Goal: Entertainment & Leisure: Browse casually

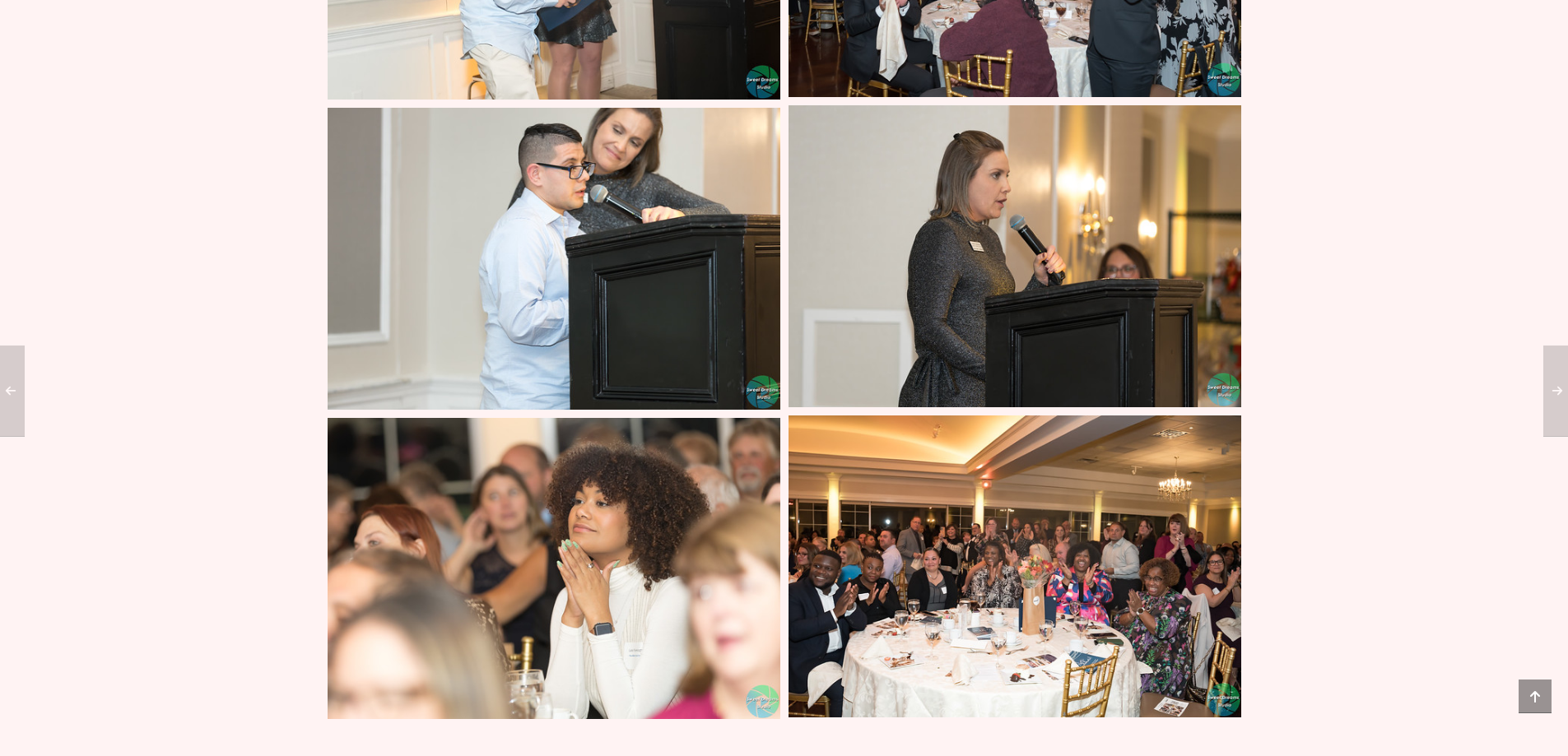
scroll to position [10616, 0]
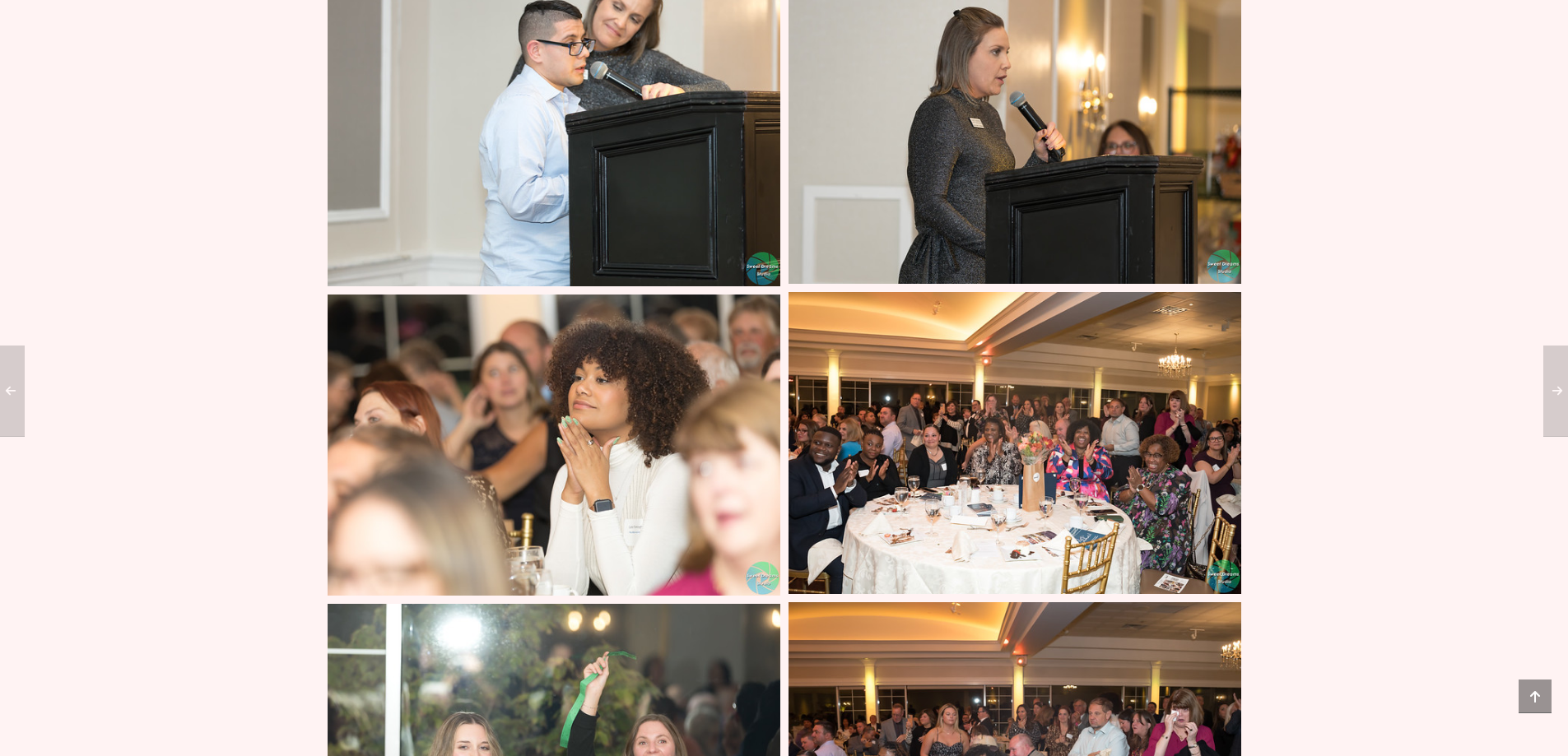
click at [1115, 486] on img at bounding box center [1014, 443] width 453 height 303
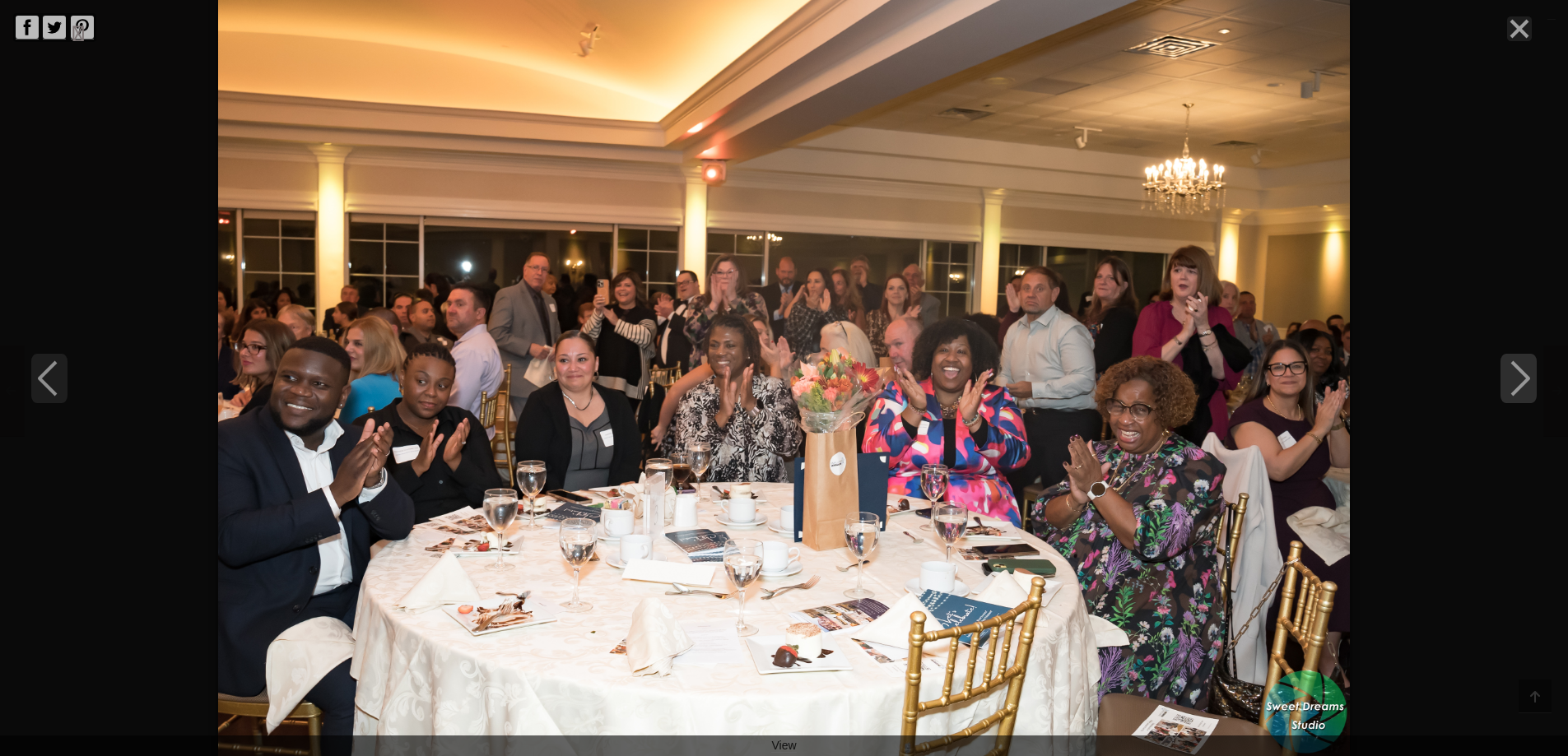
click at [1520, 387] on polyline "Next" at bounding box center [1521, 379] width 17 height 33
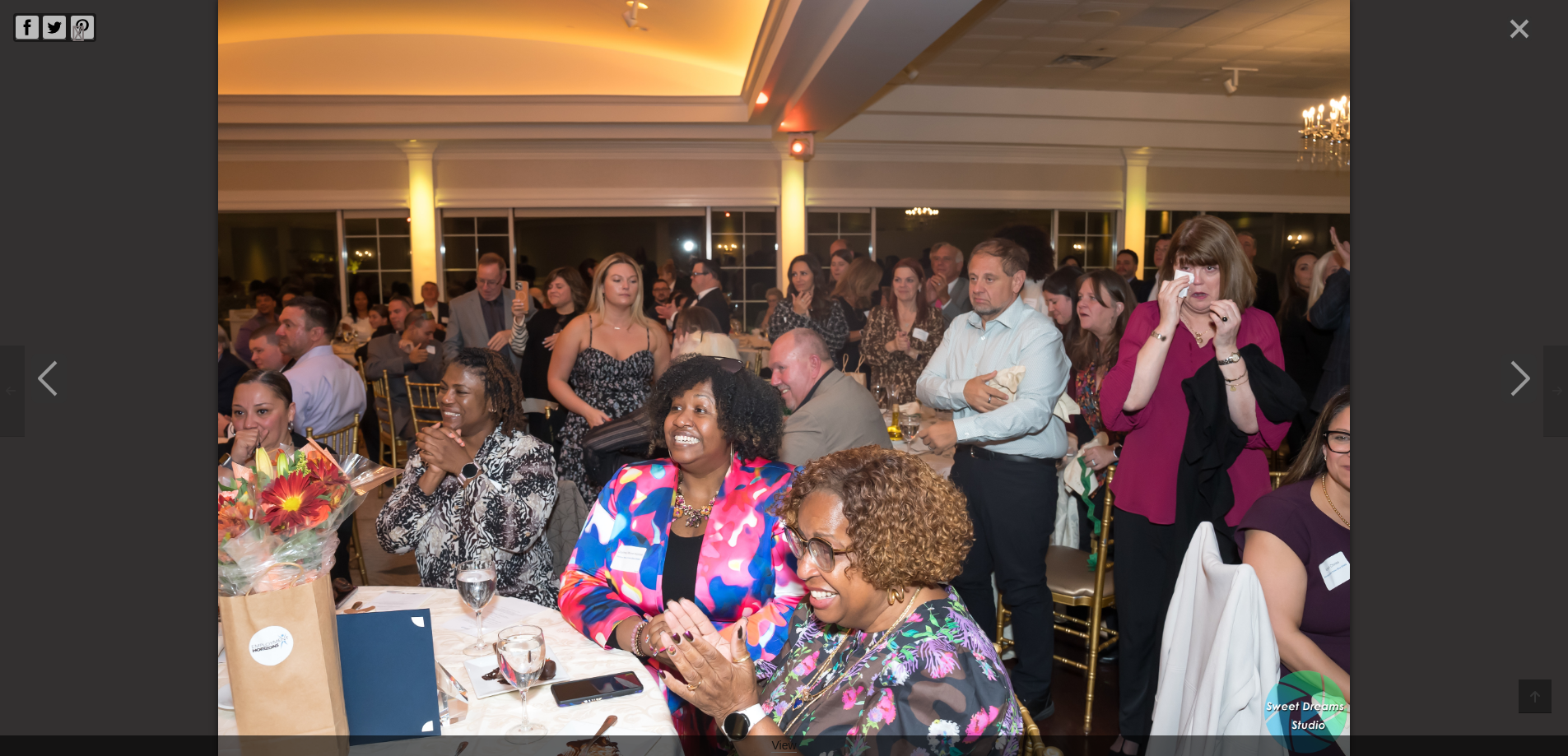
click at [46, 376] on icon "Previous" at bounding box center [50, 379] width 36 height 50
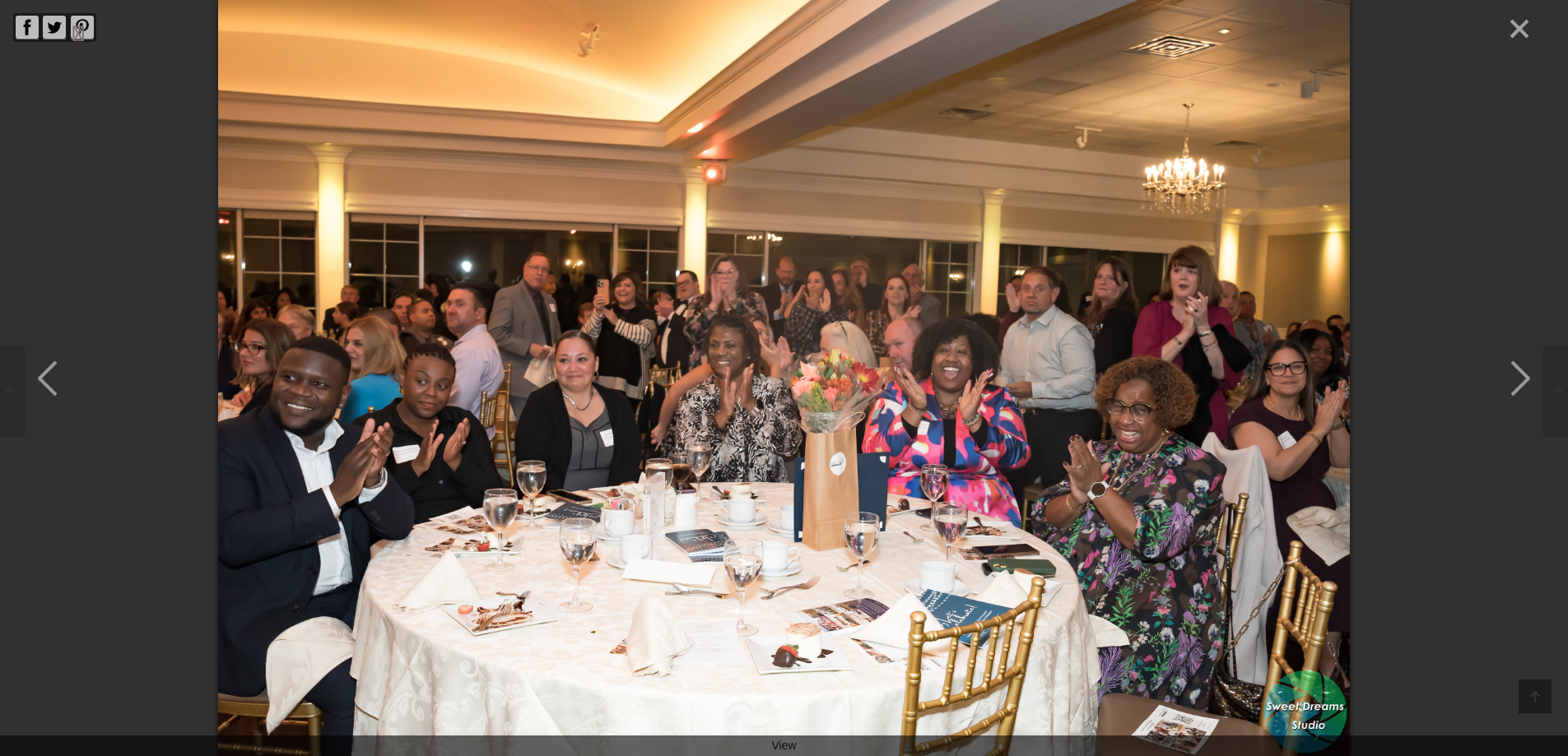
click at [1517, 387] on icon "Next" at bounding box center [1519, 379] width 36 height 50
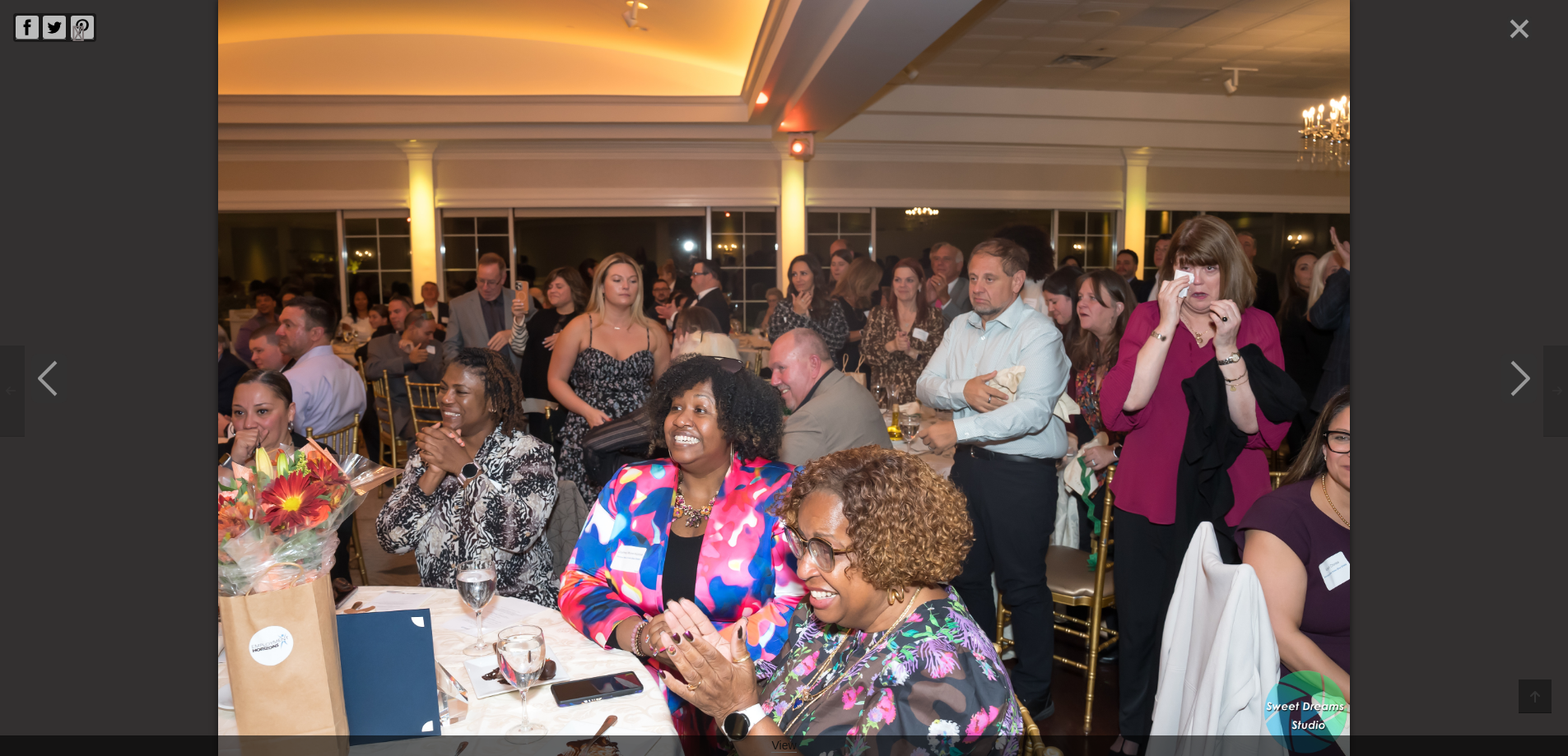
click at [1517, 387] on icon "Next" at bounding box center [1519, 379] width 36 height 50
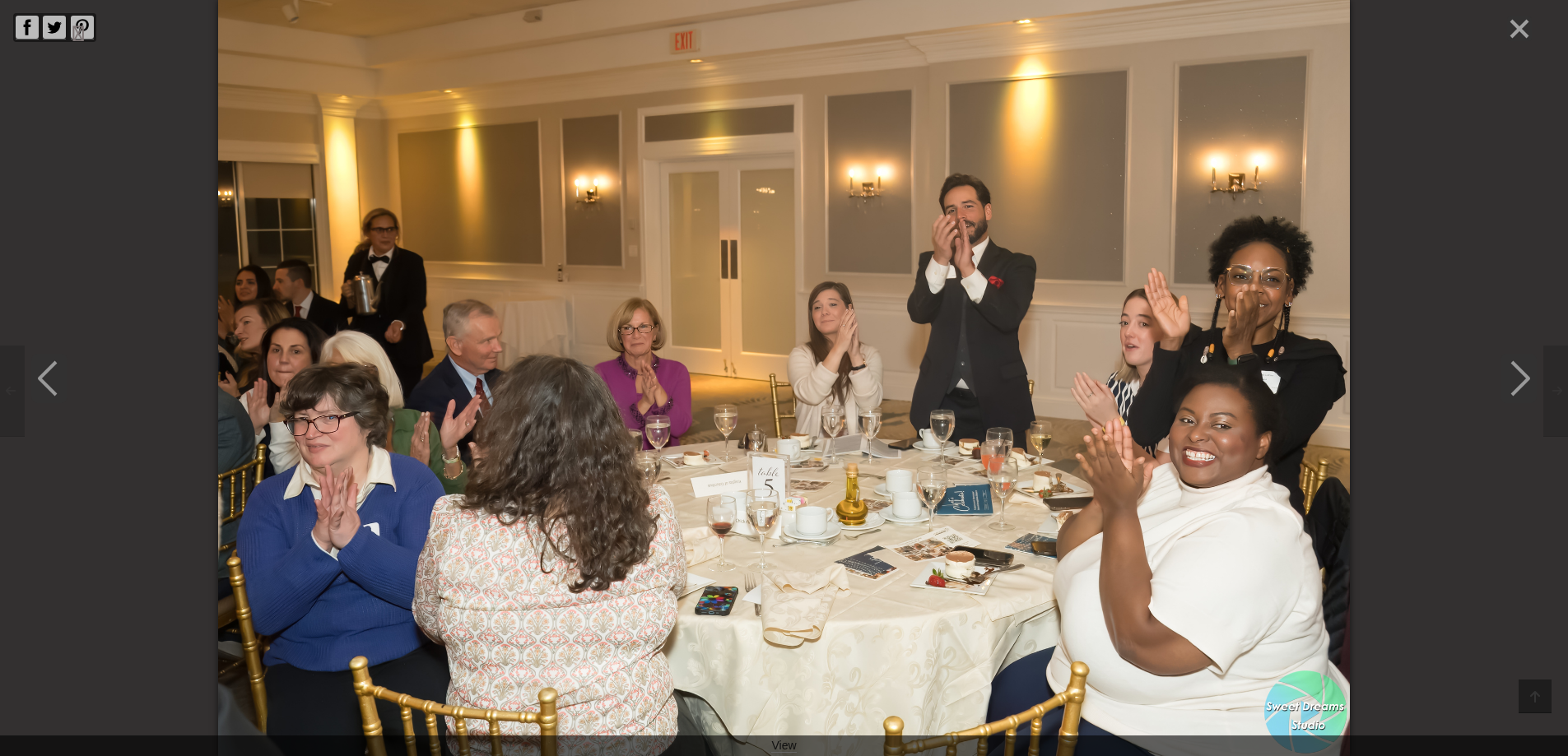
click at [1517, 387] on icon "Next" at bounding box center [1519, 379] width 36 height 50
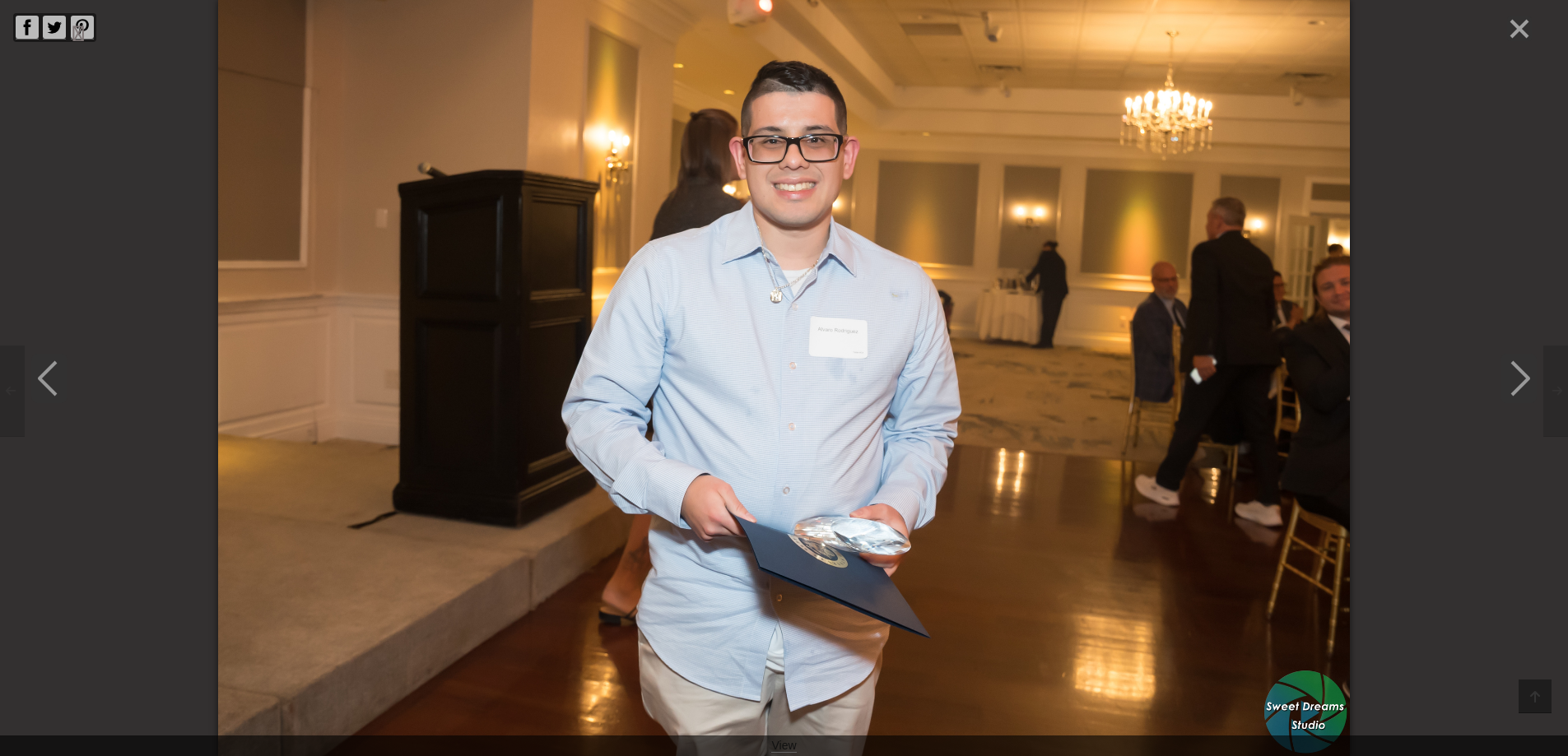
click at [1517, 387] on icon "Next" at bounding box center [1519, 379] width 36 height 50
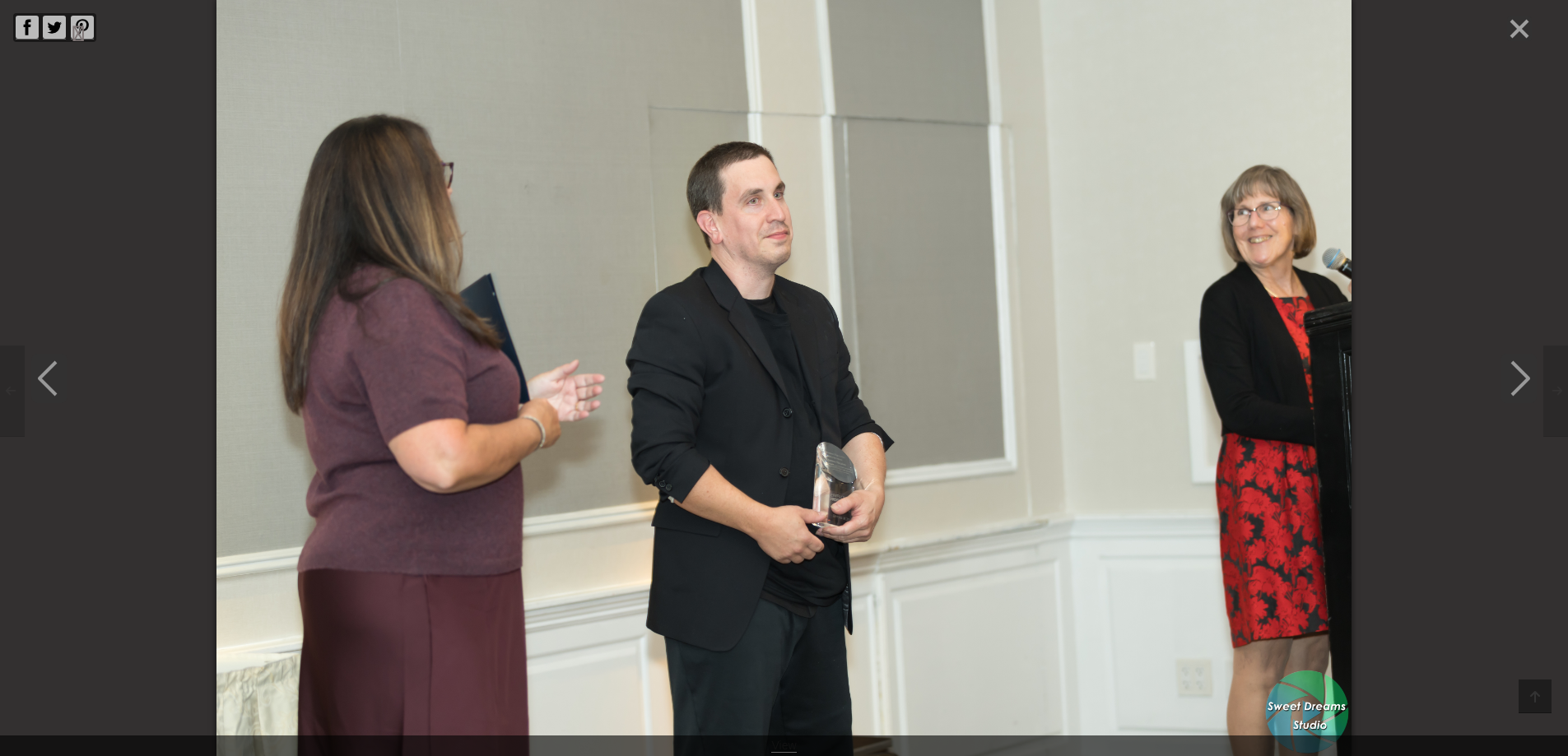
click at [1517, 387] on icon "Next" at bounding box center [1519, 379] width 36 height 50
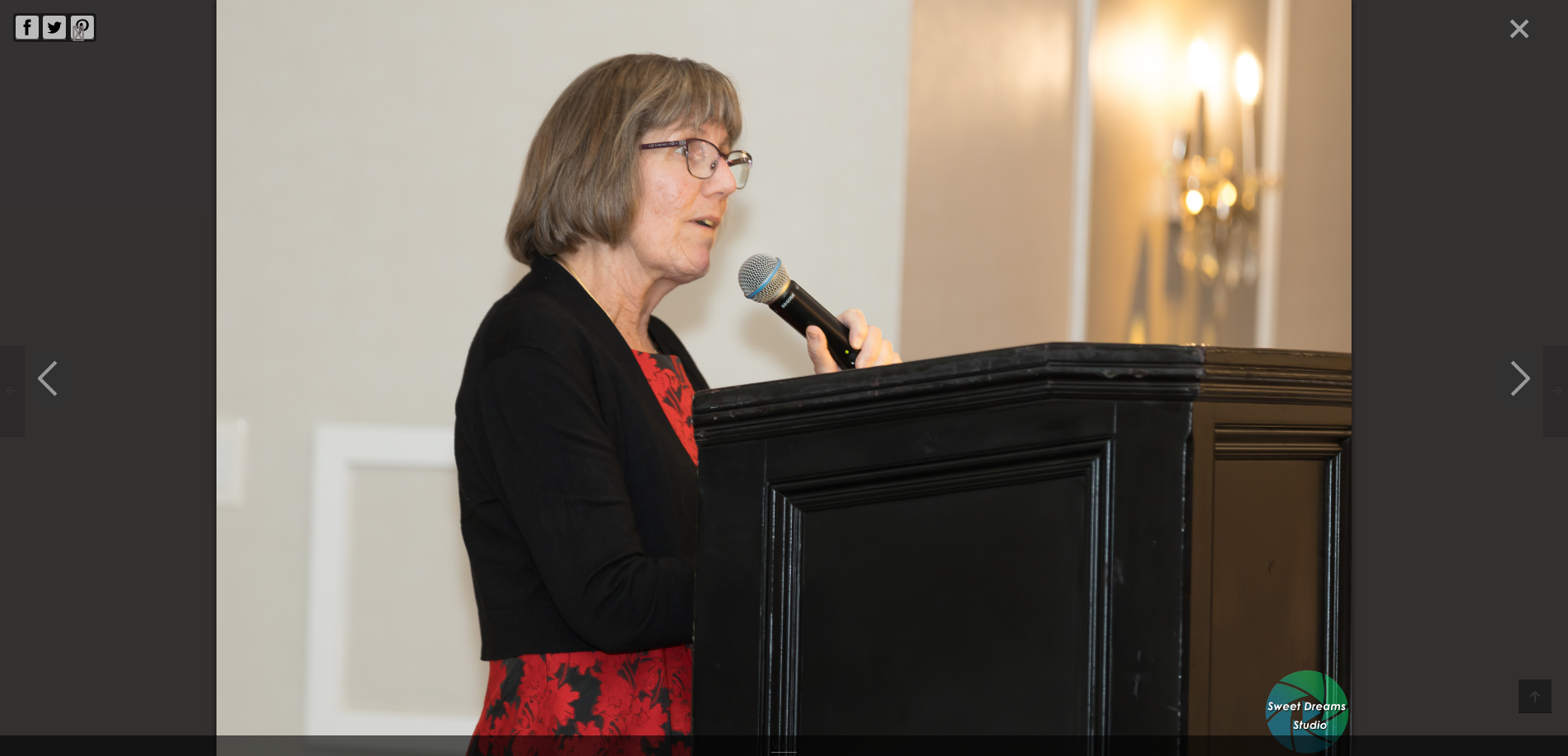
click at [1517, 387] on icon "Next" at bounding box center [1519, 379] width 36 height 50
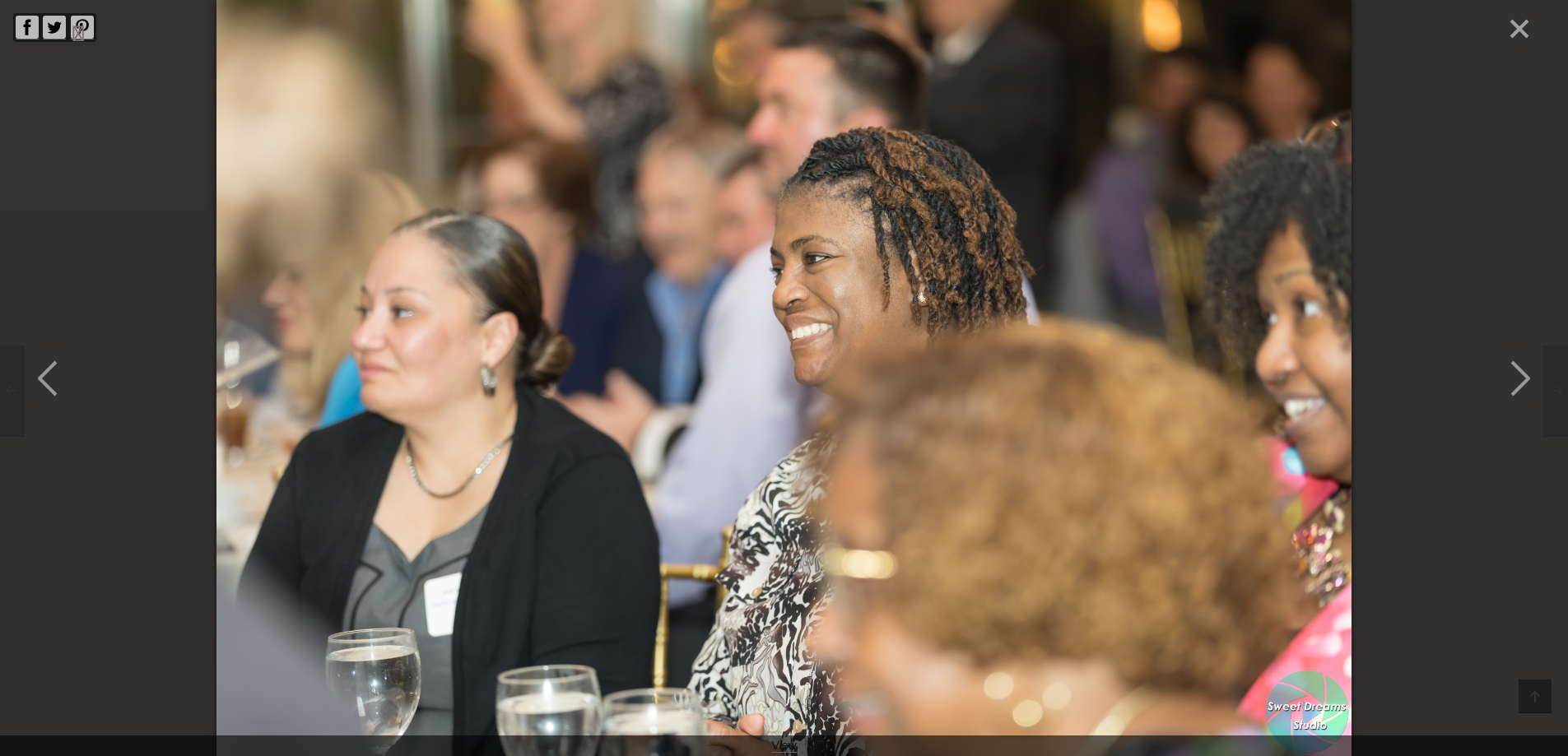
click at [1517, 387] on icon "Next" at bounding box center [1519, 379] width 36 height 50
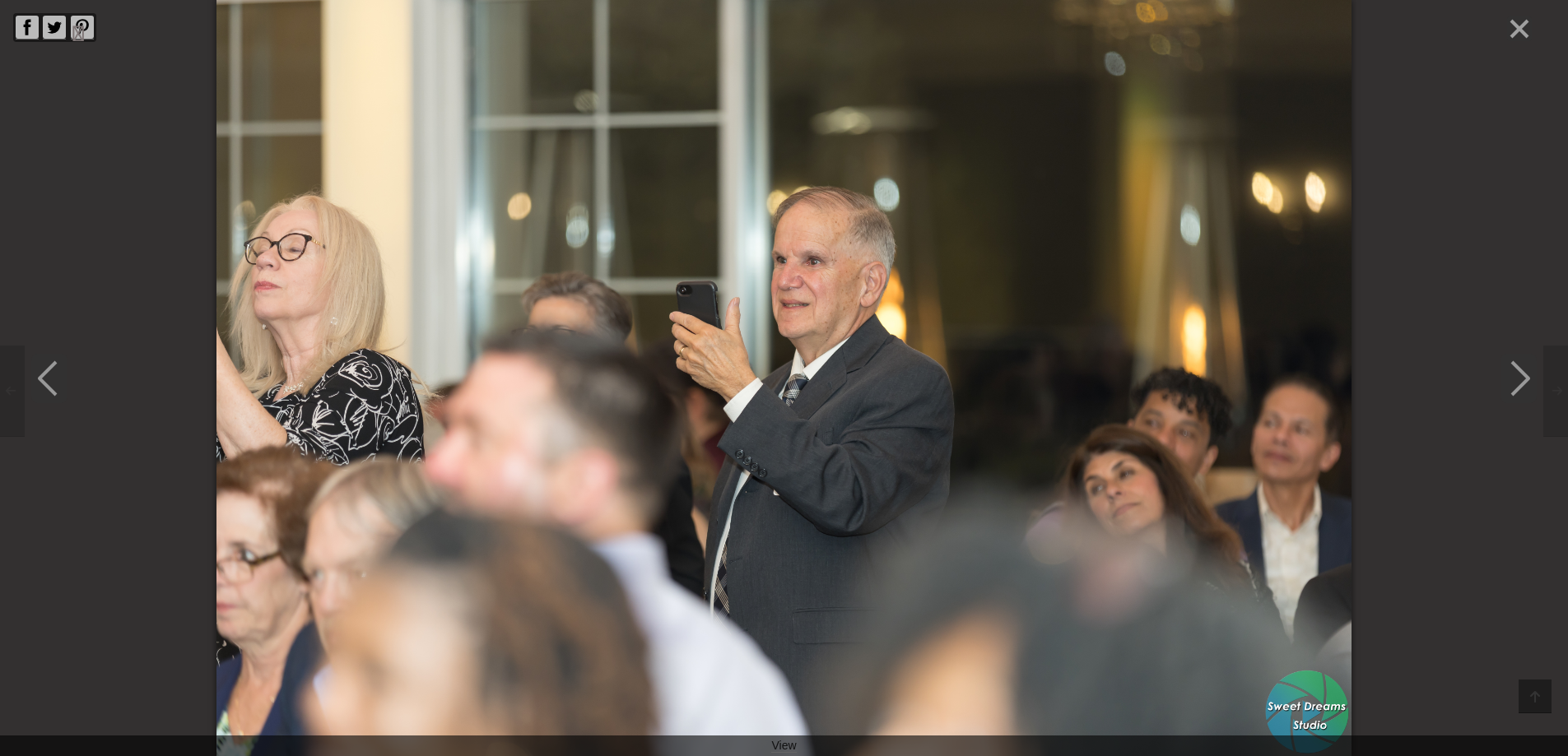
click at [1524, 36] on icon "Close" at bounding box center [1520, 29] width 25 height 25
